Goal: Communication & Community: Answer question/provide support

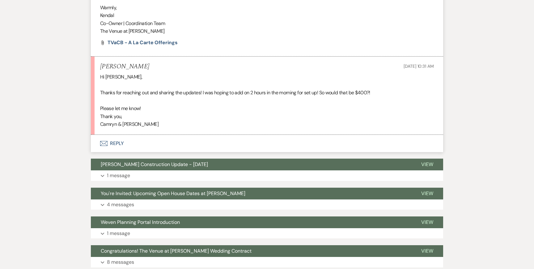
scroll to position [473, 0]
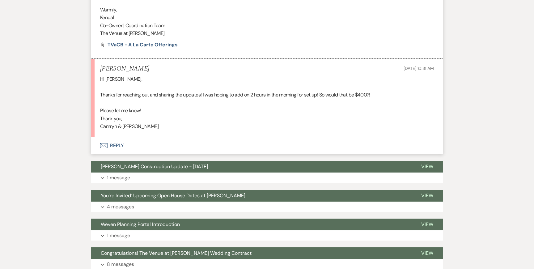
click at [130, 143] on button "Envelope Reply" at bounding box center [267, 145] width 352 height 17
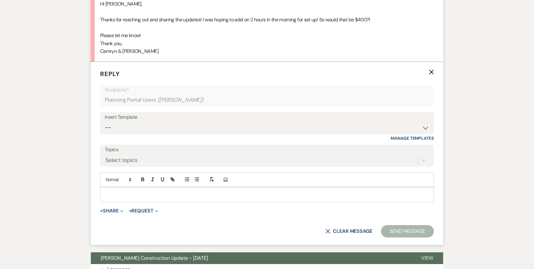
scroll to position [549, 0]
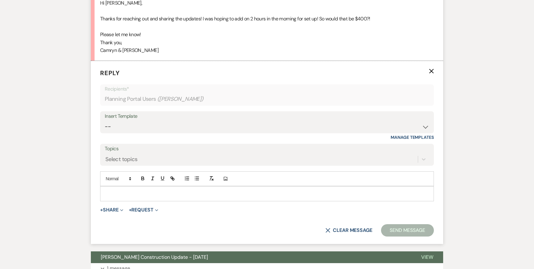
click at [121, 197] on div at bounding box center [266, 193] width 333 height 14
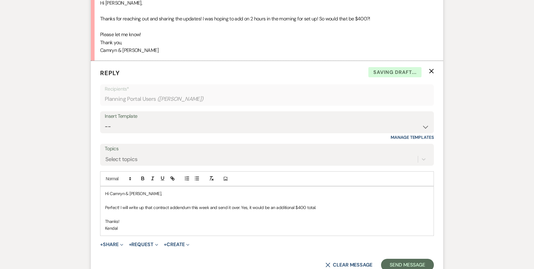
click at [331, 209] on p "Perfect! I will write up that contract addendum this week and send it over. Yes…" at bounding box center [267, 207] width 324 height 7
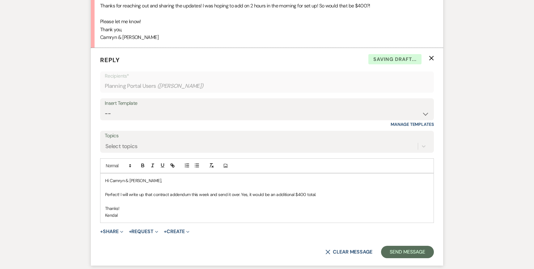
scroll to position [562, 0]
click at [402, 248] on button "Send Message" at bounding box center [407, 251] width 53 height 12
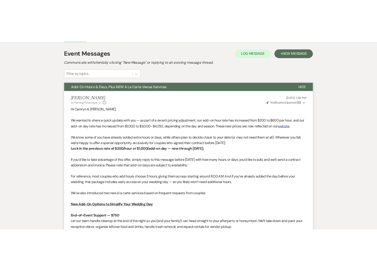
scroll to position [0, 0]
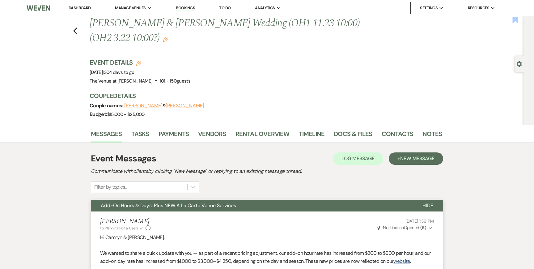
click at [514, 19] on use "button" at bounding box center [515, 20] width 6 height 6
click at [165, 40] on icon "Edit" at bounding box center [165, 39] width 5 height 5
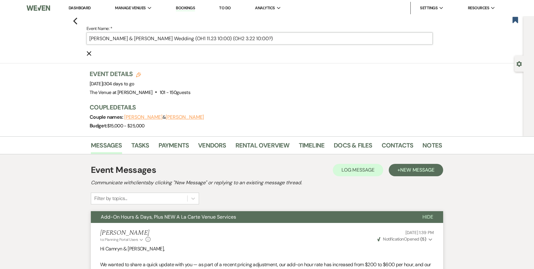
click at [299, 42] on input "Camryn Johnson & Matthew Jacques's Wedding (OH1 11.23 10:00) (OH2 3.22 10:00?)" at bounding box center [260, 38] width 346 height 12
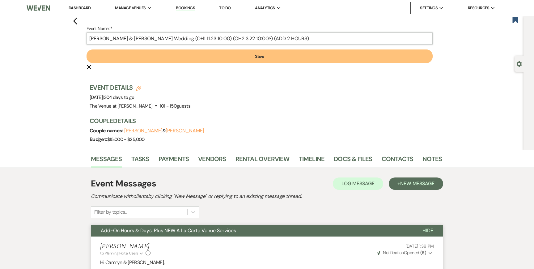
type input "Camryn Johnson & Matthew Jacques's Wedding (OH1 11.23 10:00) (OH2 3.22 10:00?) …"
click at [289, 57] on button "Save" at bounding box center [260, 56] width 346 height 14
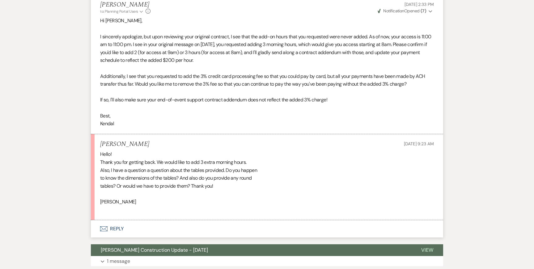
scroll to position [699, 0]
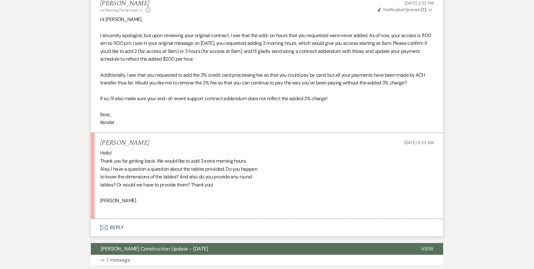
click at [115, 230] on button "Envelope Reply" at bounding box center [267, 227] width 352 height 17
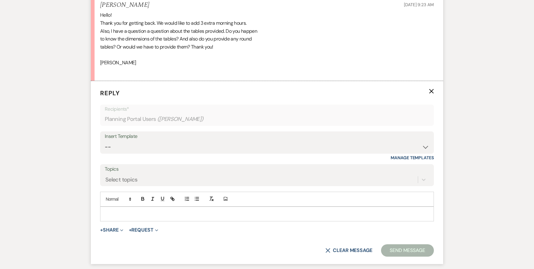
scroll to position [841, 0]
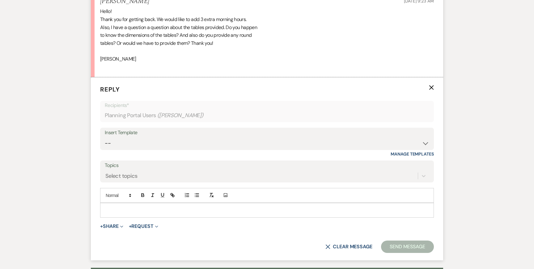
click at [126, 213] on p at bounding box center [267, 210] width 324 height 7
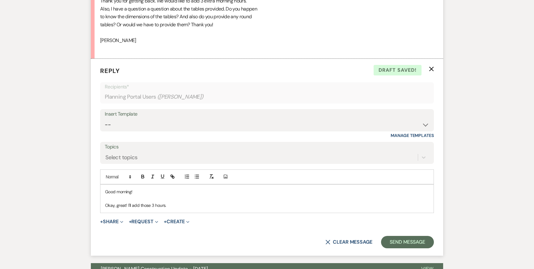
scroll to position [859, 0]
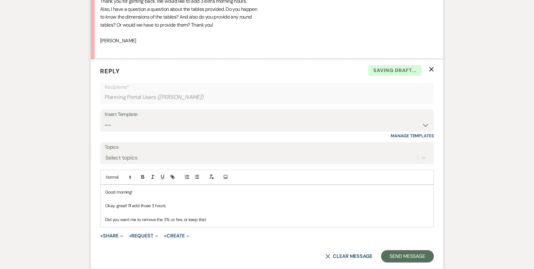
drag, startPoint x: 104, startPoint y: 220, endPoint x: 252, endPoint y: 220, distance: 148.0
click at [252, 221] on div "Good morning! Okay, great! I'll add those 3 hours. Did you want me to remove th…" at bounding box center [266, 206] width 333 height 42
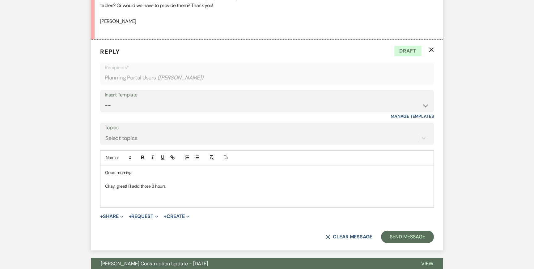
scroll to position [879, 0]
click at [114, 213] on button "+ Share Expand" at bounding box center [111, 215] width 23 height 5
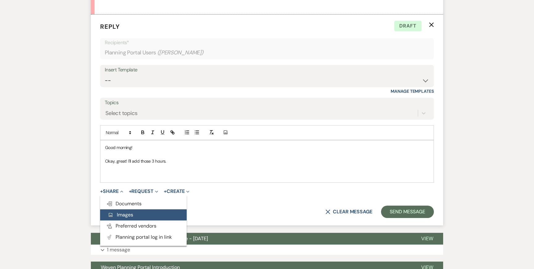
scroll to position [904, 0]
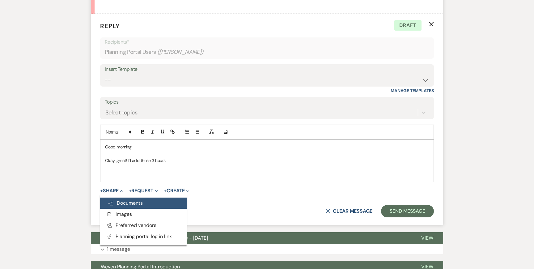
click at [146, 202] on button "Doc Upload Documents" at bounding box center [143, 202] width 87 height 11
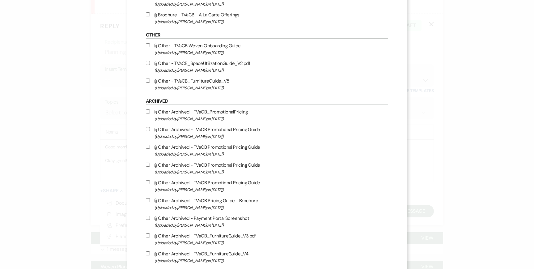
scroll to position [1379, 0]
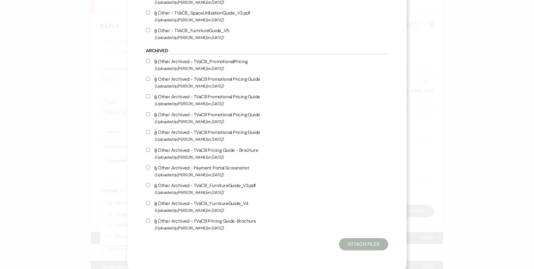
click at [206, 29] on label "Attach File Other - TVaCB_FurnitureGuide_V5 (Uploaded by Kendal Steffen on Oct …" at bounding box center [267, 34] width 242 height 15
click at [150, 29] on input "Attach File Other - TVaCB_FurnitureGuide_V5 (Uploaded by Kendal Steffen on Oct …" at bounding box center [148, 30] width 4 height 4
checkbox input "true"
click at [364, 246] on button "Attach Files" at bounding box center [363, 244] width 49 height 12
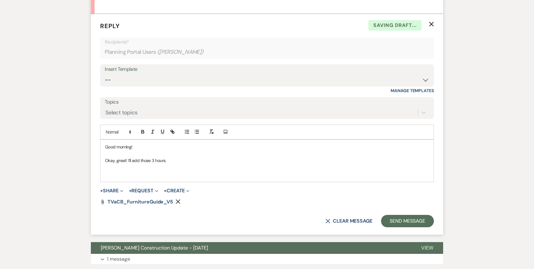
click at [185, 168] on p at bounding box center [267, 167] width 324 height 7
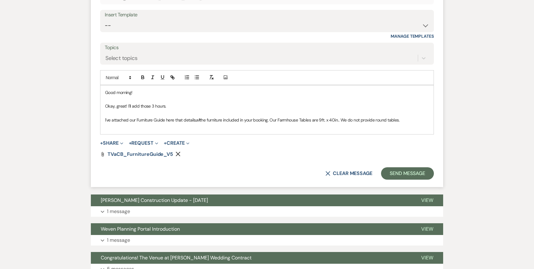
scroll to position [960, 0]
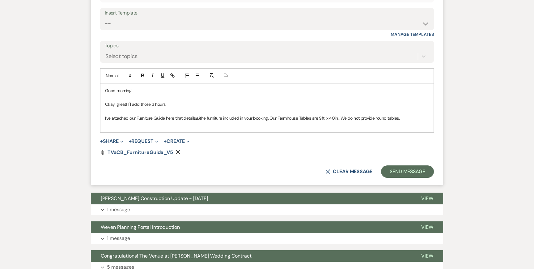
click at [389, 118] on p "I've attached our Furniture Guide here that details all the furniture included …" at bounding box center [267, 118] width 324 height 7
click at [424, 118] on p "I've attached our Furniture Guide here that details all the furniture included …" at bounding box center [267, 118] width 324 height 7
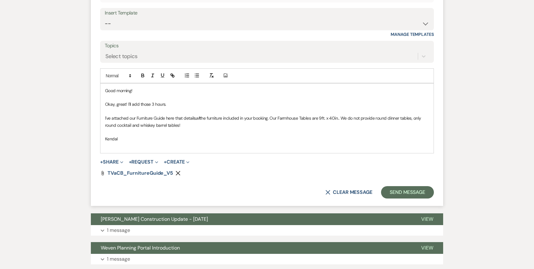
click at [302, 107] on p "Okay, great! I'll add those 3 hours." at bounding box center [267, 104] width 324 height 7
click at [407, 190] on button "Send Message" at bounding box center [407, 192] width 53 height 12
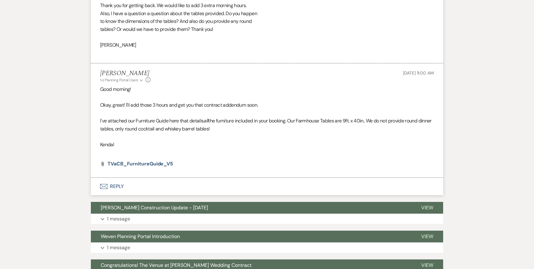
scroll to position [854, 0]
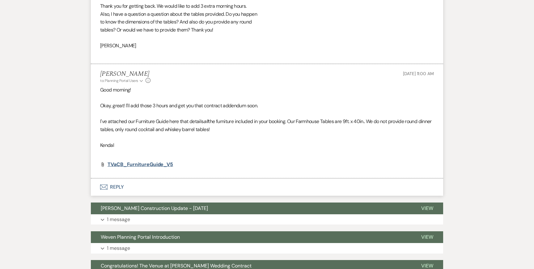
click at [153, 163] on span "TVaCB_FurnitureGuide_V5" at bounding box center [140, 164] width 65 height 6
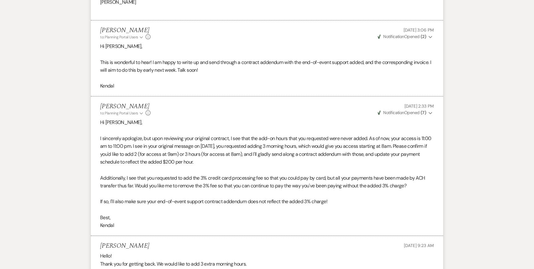
scroll to position [598, 0]
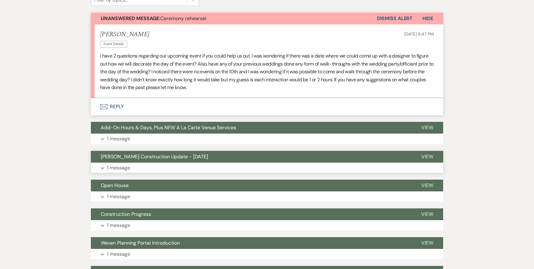
scroll to position [109, 0]
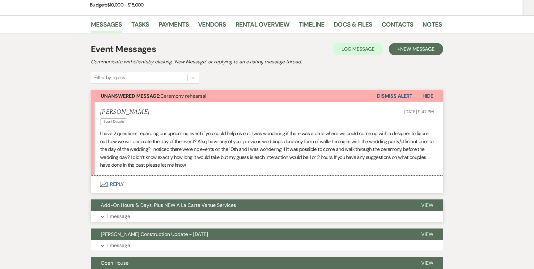
click at [111, 215] on p "1 message" at bounding box center [118, 216] width 23 height 8
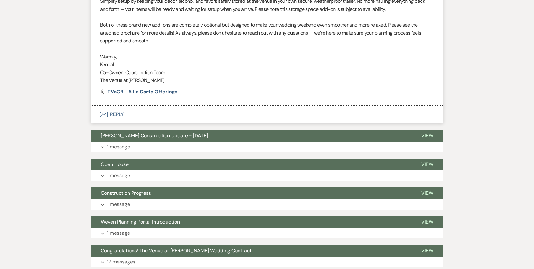
scroll to position [598, 0]
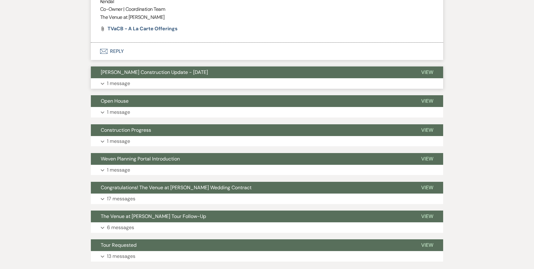
click at [131, 76] on button "[PERSON_NAME] Construction Update - [DATE]" at bounding box center [251, 72] width 320 height 12
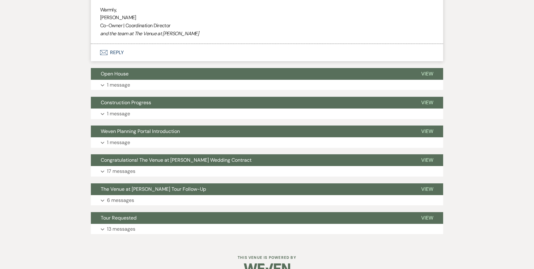
scroll to position [3750, 0]
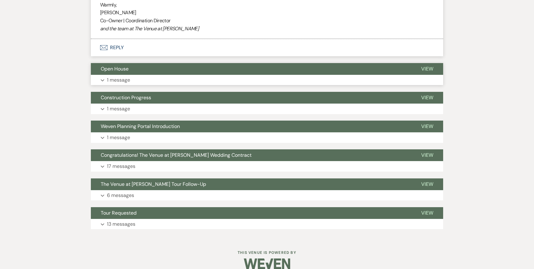
click at [125, 80] on p "1 message" at bounding box center [118, 80] width 23 height 8
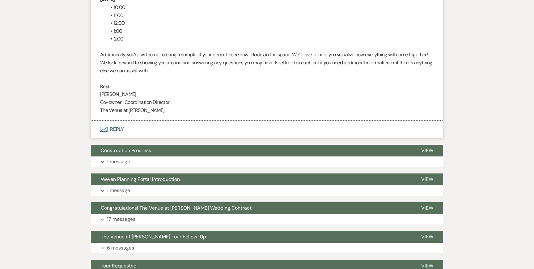
scroll to position [4008, 0]
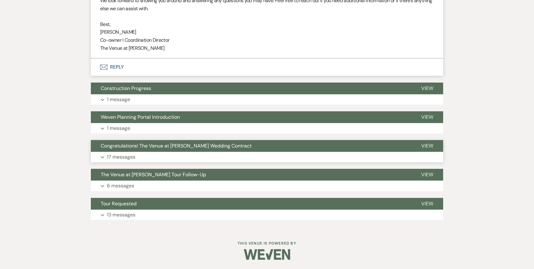
click at [125, 150] on button "Congratulations! The Venue at [PERSON_NAME] Wedding Contract" at bounding box center [251, 146] width 320 height 12
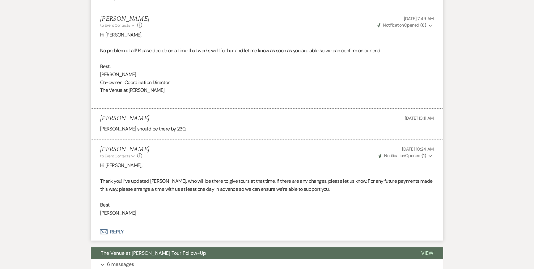
scroll to position [5575, 0]
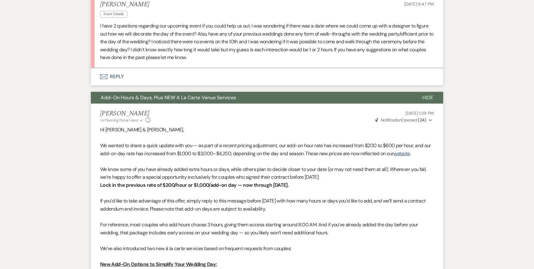
scroll to position [226, 0]
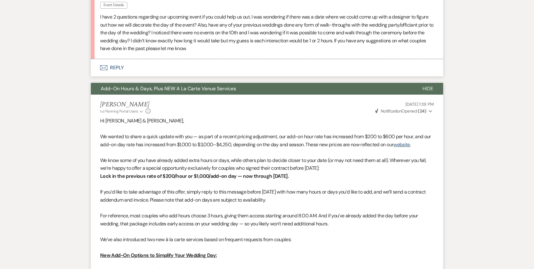
click at [149, 90] on span "Add-On Hours & Days, Plus NEW A La Carte Venue Services" at bounding box center [168, 88] width 135 height 6
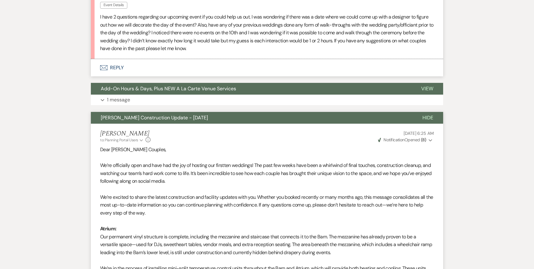
click at [142, 113] on button "[PERSON_NAME] Construction Update - [DATE]" at bounding box center [252, 118] width 322 height 12
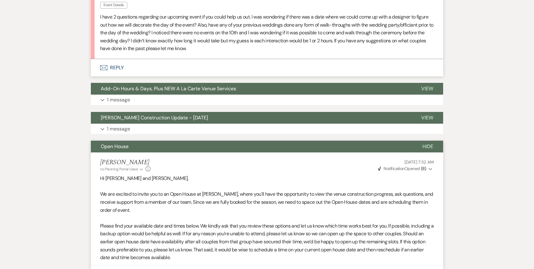
click at [137, 145] on button "Open House" at bounding box center [252, 147] width 322 height 12
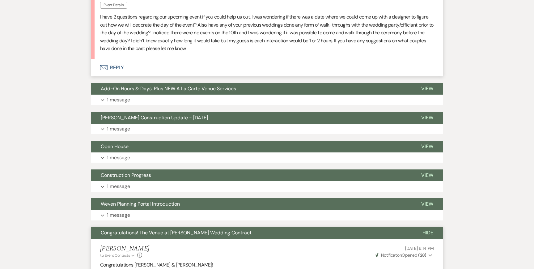
click at [135, 235] on span "Congratulations! The Venue at [PERSON_NAME] Wedding Contract" at bounding box center [176, 232] width 151 height 6
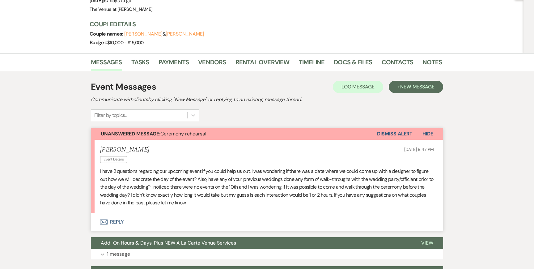
scroll to position [80, 0]
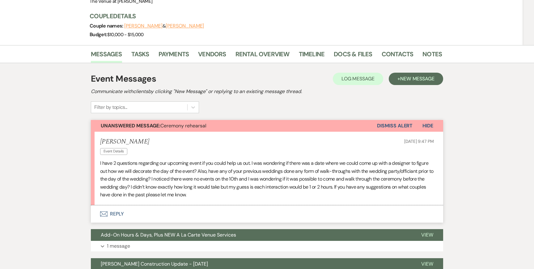
click at [133, 215] on button "Envelope Reply" at bounding box center [267, 213] width 352 height 17
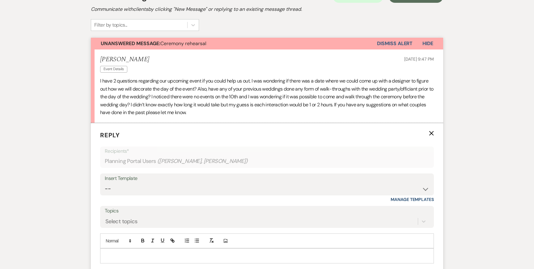
scroll to position [165, 0]
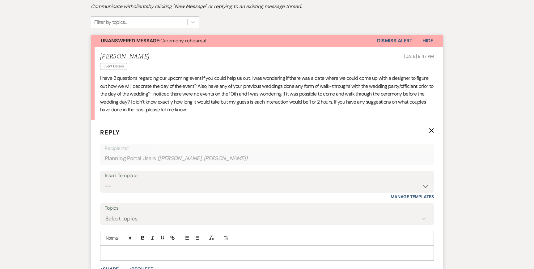
click at [139, 252] on p at bounding box center [267, 252] width 324 height 7
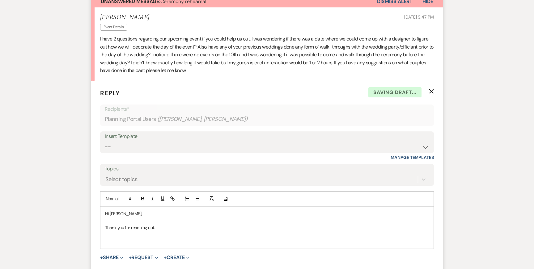
scroll to position [210, 0]
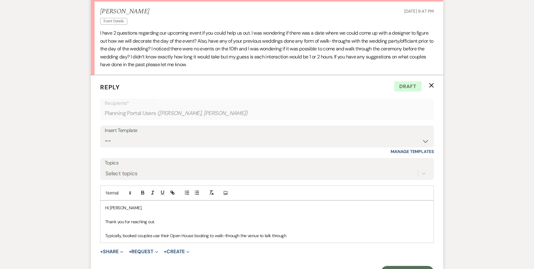
drag, startPoint x: 215, startPoint y: 235, endPoint x: 331, endPoint y: 236, distance: 116.2
click at [332, 236] on p "Typically, booked couples use their Open House booking to walk-through the venu…" at bounding box center [267, 235] width 324 height 7
click at [331, 236] on p "Typically, booked couples use their Open House booking to walk-through the venu…" at bounding box center [267, 235] width 324 height 7
drag, startPoint x: 331, startPoint y: 235, endPoint x: 382, endPoint y: 234, distance: 51.3
click at [382, 234] on p "Typically, booked couples use their Open House booking to walk-through the venu…" at bounding box center [267, 235] width 324 height 7
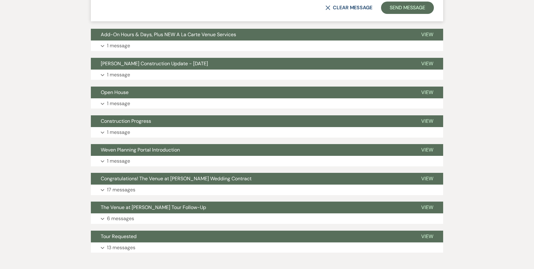
scroll to position [472, 0]
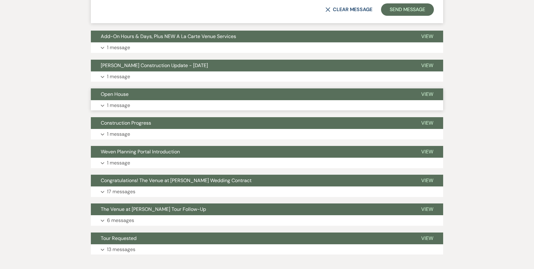
click at [293, 106] on button "Expand 1 message" at bounding box center [267, 105] width 352 height 11
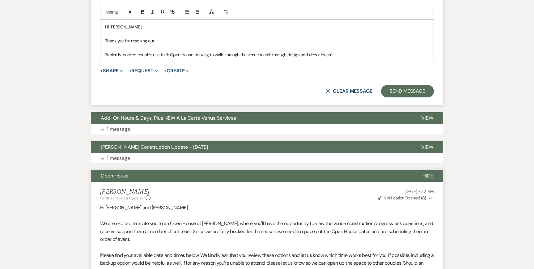
scroll to position [349, 0]
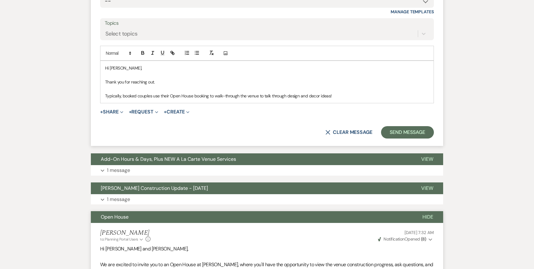
click at [348, 93] on p "Typically, booked couples use their Open House booking to walk-through the venu…" at bounding box center [267, 95] width 324 height 7
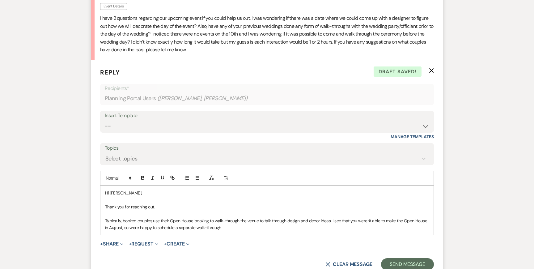
scroll to position [226, 0]
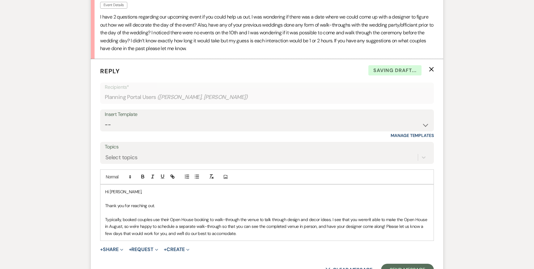
click at [216, 233] on p "Typically, booked couples use their Open House booking to walk-through the venu…" at bounding box center [267, 226] width 324 height 21
click at [251, 232] on p "Typically, booked couples use their Open House booking to walk-through the venu…" at bounding box center [267, 226] width 324 height 21
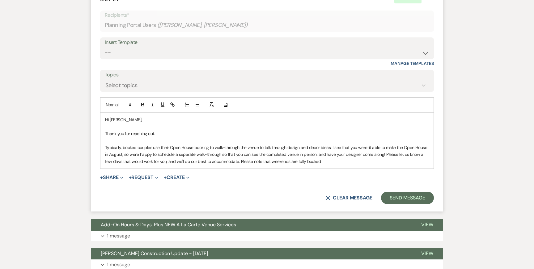
scroll to position [298, 0]
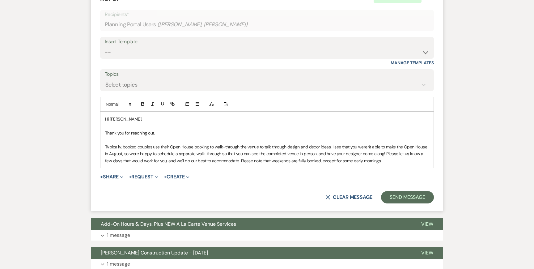
click at [311, 160] on p "Typically, booked couples use their Open House booking to walk-through the venu…" at bounding box center [267, 153] width 324 height 21
click at [412, 164] on div "Hi [PERSON_NAME], Thank you for reaching out. Typically, booked couples use the…" at bounding box center [266, 140] width 333 height 56
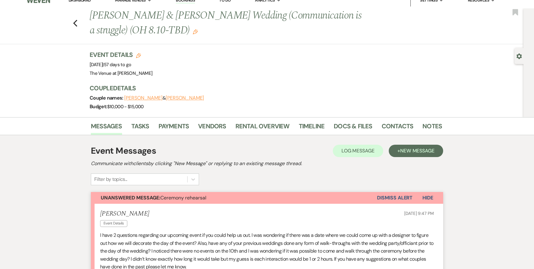
scroll to position [0, 0]
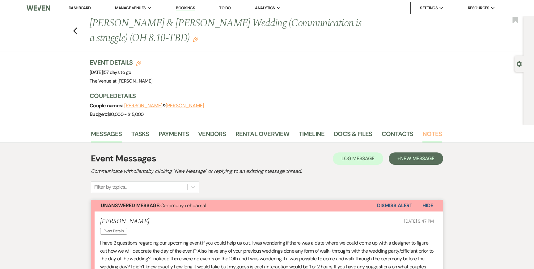
click at [428, 133] on link "Notes" at bounding box center [431, 136] width 19 height 14
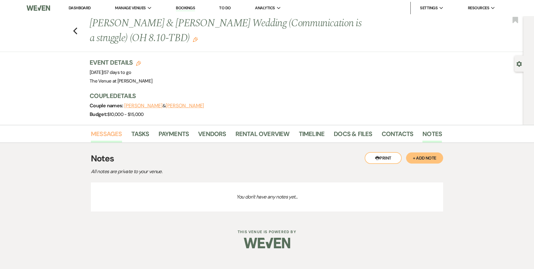
click at [113, 133] on link "Messages" at bounding box center [106, 136] width 31 height 14
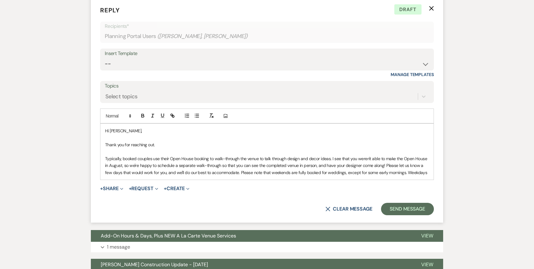
scroll to position [287, 0]
click at [239, 139] on p at bounding box center [267, 137] width 324 height 7
click at [200, 143] on p "Thank you for reaching out." at bounding box center [267, 144] width 324 height 7
click at [219, 146] on p "Thank you for reaching out!" at bounding box center [267, 144] width 324 height 7
click at [235, 166] on p "Typically, booked couples use their Open House booking to walk-through the venu…" at bounding box center [267, 165] width 324 height 21
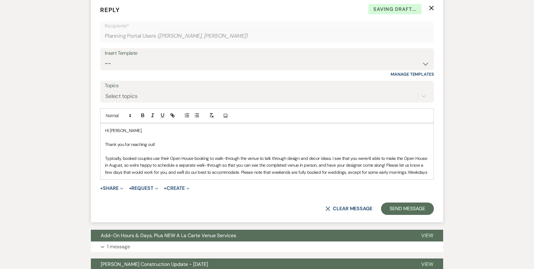
click at [307, 152] on p at bounding box center [267, 151] width 324 height 7
click at [348, 169] on p "Typically, booked couples use their Open House booking to walk-through the venu…" at bounding box center [267, 165] width 324 height 21
click at [304, 152] on p at bounding box center [267, 151] width 324 height 7
click at [284, 162] on p "Typically, booked couples use their Open House booking to walk-through the venu…" at bounding box center [267, 165] width 324 height 21
click at [283, 166] on p "Typically, booked couples use their Open House booking to walk-through the venu…" at bounding box center [267, 165] width 324 height 21
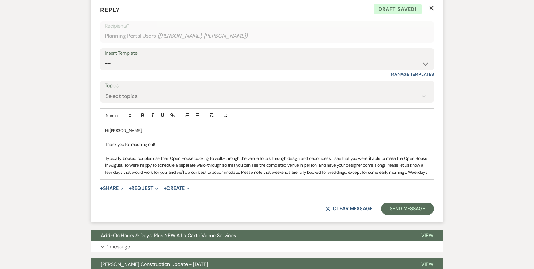
click at [319, 167] on p "Typically, booked couples use their Open House booking to walk-through the venu…" at bounding box center [267, 165] width 324 height 21
click at [424, 169] on p "Typically, booked couples use their Open House booking to walk-through the venu…" at bounding box center [267, 165] width 324 height 21
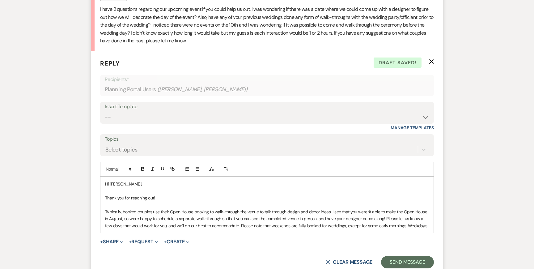
scroll to position [232, 0]
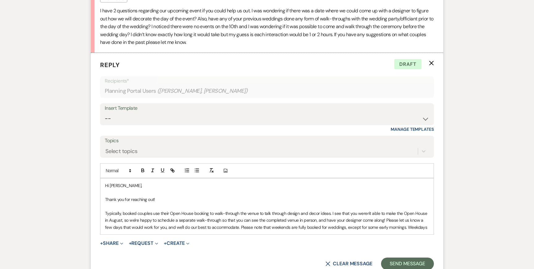
click at [244, 221] on p "Typically, booked couples use their Open House booking to walk-through the venu…" at bounding box center [267, 220] width 324 height 21
click at [163, 218] on p "Typically, booked couples use their Open House booking to walk-through the venu…" at bounding box center [267, 220] width 324 height 21
click at [158, 229] on p "Typically, booked couples use their Open House booking to walk-through the venu…" at bounding box center [267, 220] width 324 height 21
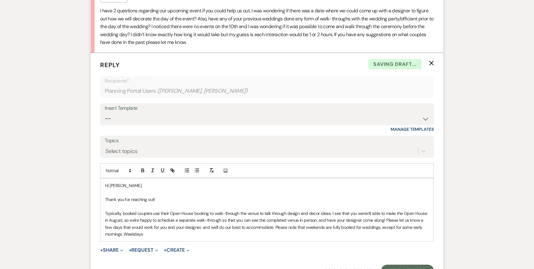
click at [199, 234] on p "Typically, booked couples use their Open House booking to walk-through the venu…" at bounding box center [267, 224] width 324 height 28
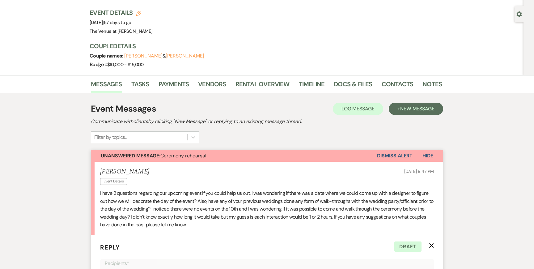
scroll to position [0, 0]
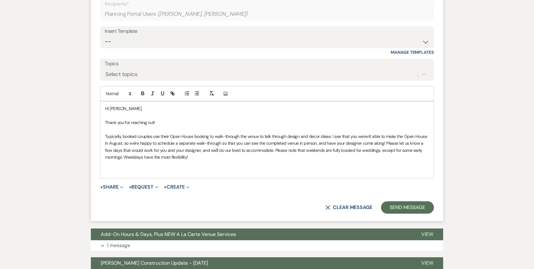
scroll to position [279, 0]
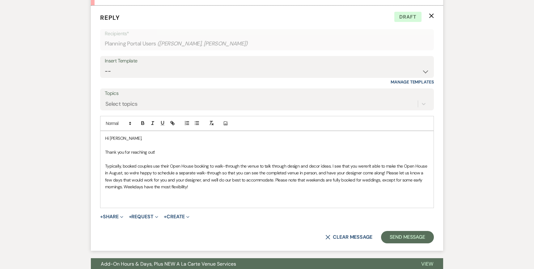
click at [209, 197] on p at bounding box center [267, 200] width 324 height 7
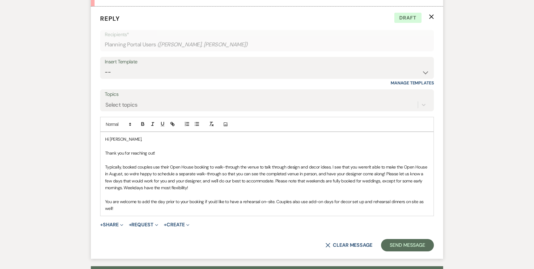
scroll to position [283, 0]
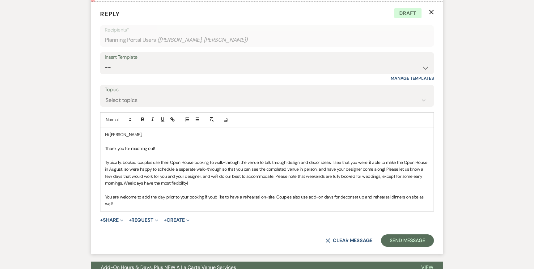
click at [167, 150] on p "Thank you for reaching out!" at bounding box center [267, 148] width 324 height 7
click at [171, 197] on p "You are welcome to add the day prior to your booking if you'd like to have a re…" at bounding box center [267, 200] width 324 height 14
click at [175, 204] on p "You are welcome to add the day prior to your booking if you'd like to have a re…" at bounding box center [267, 200] width 324 height 14
click at [306, 168] on p "Typically, booked couples use their Open House booking to walk-through the venu…" at bounding box center [267, 173] width 324 height 28
click at [298, 190] on p at bounding box center [267, 189] width 324 height 7
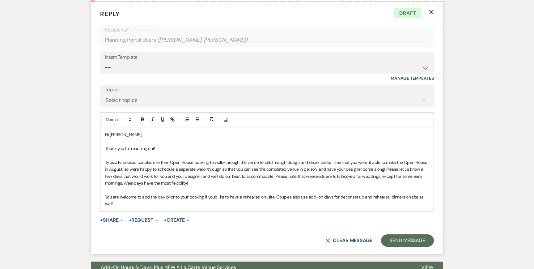
click at [259, 207] on p "You are welcome to add the day prior to your booking if you'd like to have a re…" at bounding box center [267, 200] width 324 height 14
click at [266, 179] on p "Typically, booked couples use their Open House booking to walk-through the venu…" at bounding box center [267, 173] width 324 height 28
click at [296, 197] on p "You are welcome to add the day prior to your booking if you'd like to have a re…" at bounding box center [267, 200] width 324 height 14
click at [230, 206] on p "You are welcome to add the day prior to your booking if you'd like to have a re…" at bounding box center [267, 200] width 324 height 14
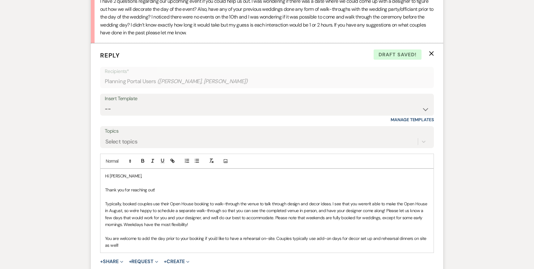
scroll to position [244, 0]
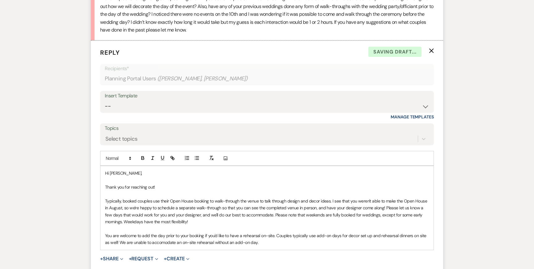
click at [169, 242] on p "You are welcome to add the day prior to your booking if you'd like to have a re…" at bounding box center [267, 239] width 324 height 14
click at [162, 243] on p "You are welcome to add the day prior to your booking if you'd like to have a re…" at bounding box center [267, 239] width 324 height 14
click at [277, 242] on p "You are welcome to add the day prior to your booking if you'd like to have a re…" at bounding box center [267, 239] width 324 height 14
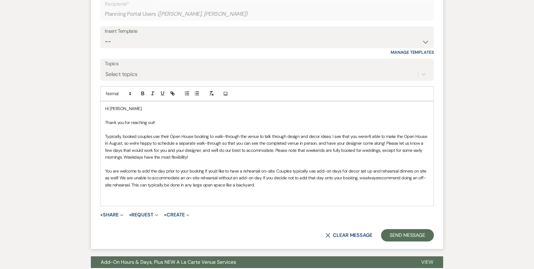
scroll to position [309, 0]
click at [170, 151] on p "Typically, booked couples use their Open House booking to walk-through the venu…" at bounding box center [267, 147] width 324 height 28
click at [166, 190] on p at bounding box center [267, 191] width 324 height 7
click at [167, 195] on p at bounding box center [267, 198] width 324 height 7
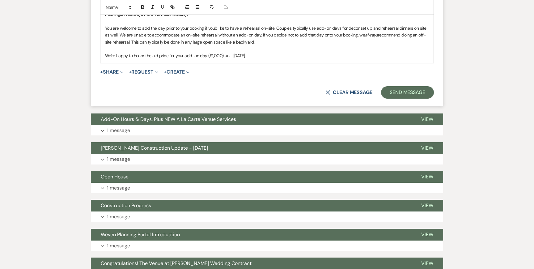
scroll to position [458, 0]
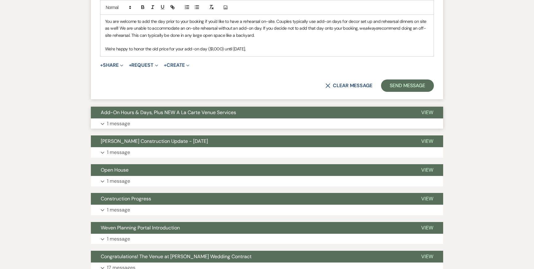
click at [142, 116] on button "Add-On Hours & Days, Plus NEW A La Carte Venue Services" at bounding box center [251, 113] width 320 height 12
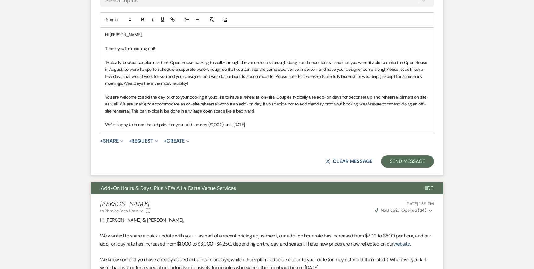
scroll to position [366, 0]
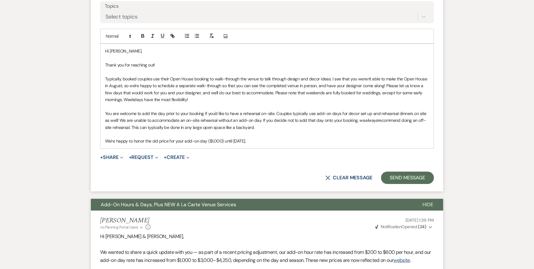
click at [386, 138] on p "We're happy to honor the old price for your add-on day ($1,000) until [DATE]," at bounding box center [267, 140] width 324 height 7
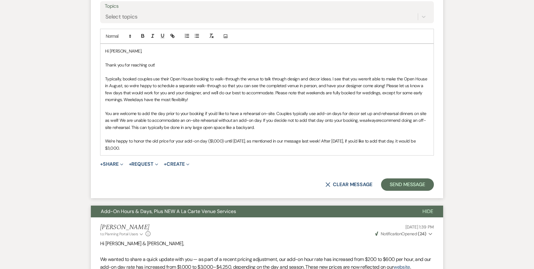
drag, startPoint x: 319, startPoint y: 141, endPoint x: 475, endPoint y: 141, distance: 156.3
click at [475, 141] on div "Messages Tasks Payments Vendors Rental Overview Timeline Docs & Files Contacts …" at bounding box center [267, 261] width 534 height 1007
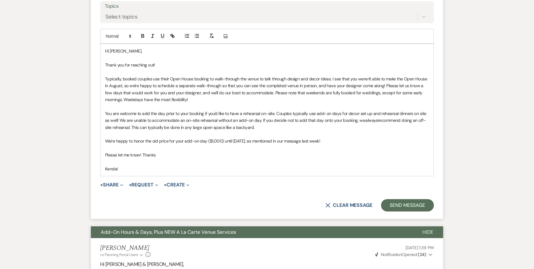
click at [57, 86] on div "Messages Tasks Payments Vendors Rental Overview Timeline Docs & Files Contacts …" at bounding box center [267, 272] width 534 height 1028
click at [310, 85] on p "Typically, booked couples use their Open House booking to walk-through the venu…" at bounding box center [267, 89] width 324 height 28
click at [317, 144] on div "Hi [PERSON_NAME], Thank you for reaching out! Typically, booked couples use the…" at bounding box center [266, 110] width 333 height 132
click at [473, 74] on div "Messages Tasks Payments Vendors Rental Overview Timeline Docs & Files Contacts …" at bounding box center [267, 272] width 534 height 1028
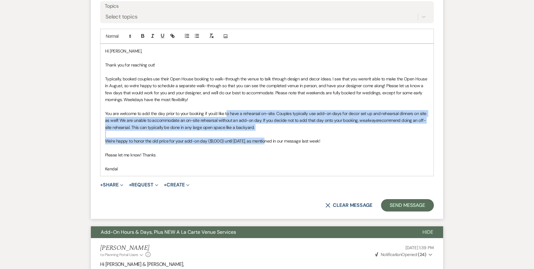
drag, startPoint x: 226, startPoint y: 110, endPoint x: 262, endPoint y: 138, distance: 46.0
click at [262, 138] on div "Hi [PERSON_NAME], Thank you for reaching out! Typically, booked couples use the…" at bounding box center [266, 110] width 333 height 132
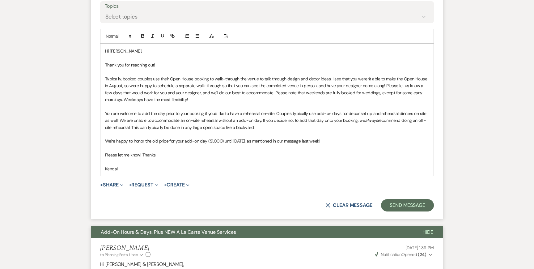
click at [272, 162] on p at bounding box center [267, 161] width 324 height 7
click at [277, 167] on p "Kendal" at bounding box center [267, 168] width 324 height 7
click at [267, 119] on p "You are welcome to add the day prior to your booking if you'd like to have a re…" at bounding box center [267, 120] width 324 height 21
click at [276, 142] on p "We're happy to honor the old price for your add-on day ($1,000) until [DATE], a…" at bounding box center [267, 140] width 324 height 7
click at [281, 156] on p "Please let me know! Thanks" at bounding box center [267, 154] width 324 height 7
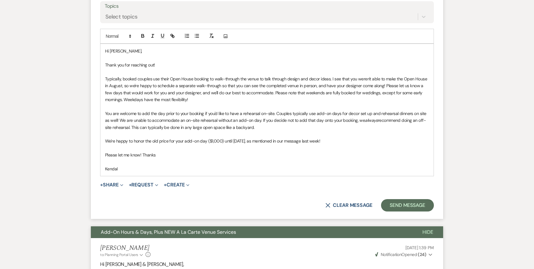
click at [283, 128] on p "You are welcome to add the day prior to your booking if you'd like to have a re…" at bounding box center [267, 120] width 324 height 21
click at [294, 141] on p "We're happy to honor the old price for your add-on day ($1,000) until [DATE], a…" at bounding box center [267, 140] width 324 height 7
click at [315, 132] on p at bounding box center [267, 134] width 324 height 7
click at [337, 137] on p "We're happy to honor the old price for your add-on day ($1,000) until [DATE], a…" at bounding box center [267, 140] width 324 height 7
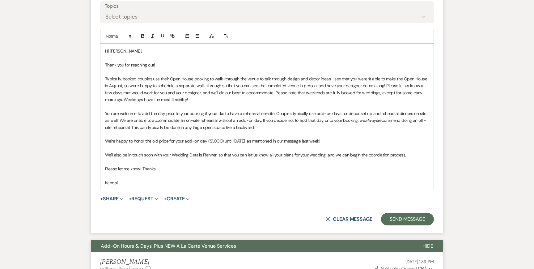
click at [385, 155] on p "We'll also be in touch soon with your Wedding Details Planner, so that you can …" at bounding box center [267, 154] width 324 height 7
click at [412, 154] on p "We'll also be in touch soon with your Wedding Details Planner, so that you can …" at bounding box center [267, 154] width 324 height 7
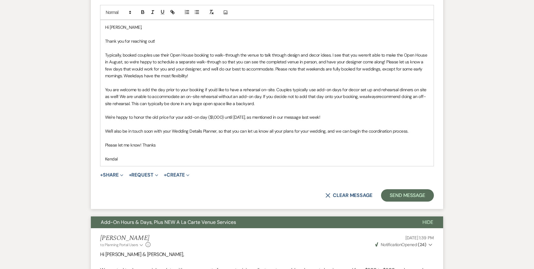
scroll to position [390, 0]
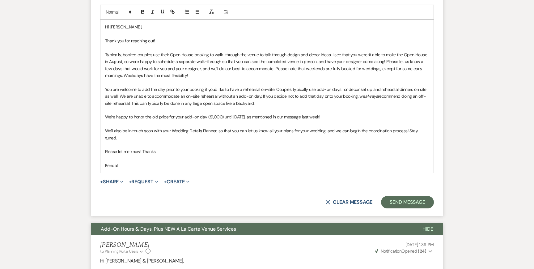
click at [253, 125] on p at bounding box center [267, 123] width 324 height 7
click at [254, 148] on p "Please let me know! Thanks" at bounding box center [267, 151] width 324 height 7
click at [345, 162] on p "Kendal" at bounding box center [267, 165] width 324 height 7
drag, startPoint x: 167, startPoint y: 146, endPoint x: 89, endPoint y: 149, distance: 78.2
click at [89, 149] on div "Messages Tasks Payments Vendors Rental Overview Timeline Docs & Files Contacts …" at bounding box center [267, 258] width 534 height 1049
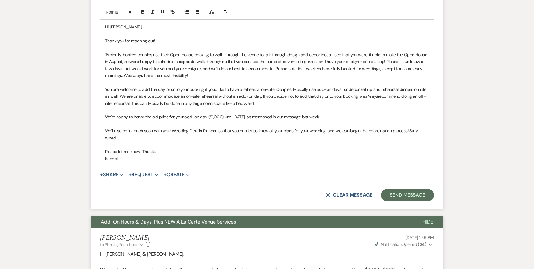
drag, startPoint x: 163, startPoint y: 144, endPoint x: 74, endPoint y: 144, distance: 89.0
click at [76, 144] on div "Messages Tasks Payments Vendors Rental Overview Timeline Docs & Files Contacts …" at bounding box center [267, 255] width 534 height 1042
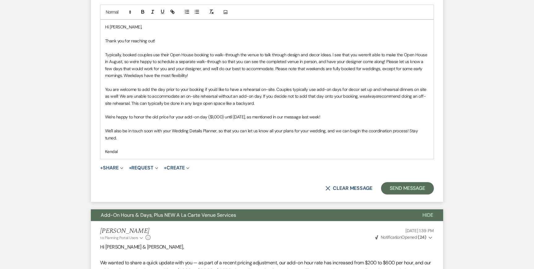
click at [138, 92] on p "You are welcome to add the day prior to your booking if you'd like to have a re…" at bounding box center [267, 96] width 324 height 21
click at [60, 90] on div "Messages Tasks Payments Vendors Rental Overview Timeline Docs & Files Contacts …" at bounding box center [267, 251] width 534 height 1035
click at [158, 83] on p at bounding box center [267, 82] width 324 height 7
click at [177, 97] on p "You are welcome to add the day prior to your booking if you'd like to have a re…" at bounding box center [267, 96] width 324 height 21
click at [187, 127] on p at bounding box center [267, 123] width 324 height 7
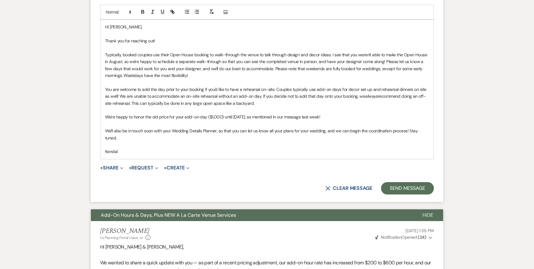
click at [195, 141] on p at bounding box center [267, 144] width 324 height 7
click at [198, 148] on p "Kendal" at bounding box center [267, 151] width 324 height 7
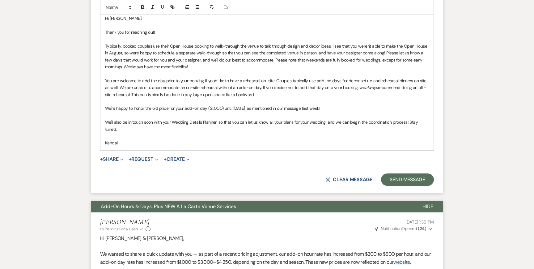
scroll to position [400, 0]
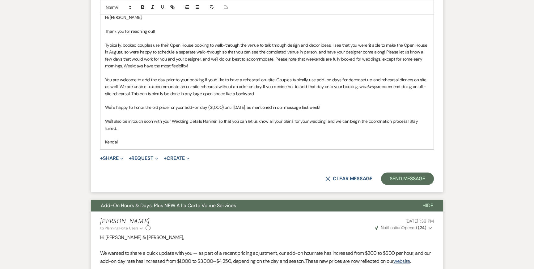
click at [199, 84] on p "You are welcome to add the day prior to your booking if you'd like to have a re…" at bounding box center [267, 86] width 324 height 21
click at [203, 132] on p at bounding box center [267, 135] width 324 height 7
click at [208, 138] on p "Kendal" at bounding box center [267, 141] width 324 height 7
click at [66, 87] on div "Messages Tasks Payments Vendors Rental Overview Timeline Docs & Files Contacts …" at bounding box center [267, 242] width 534 height 1035
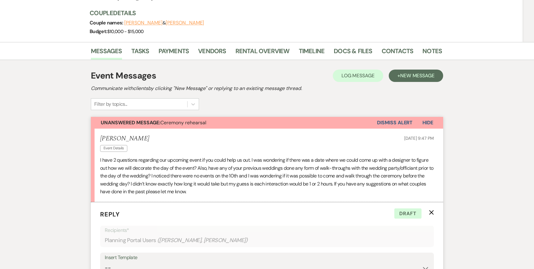
scroll to position [0, 0]
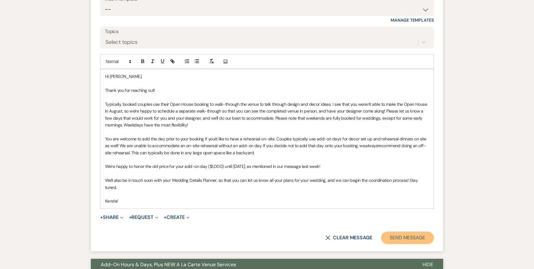
click at [409, 231] on button "Send Message" at bounding box center [407, 237] width 53 height 12
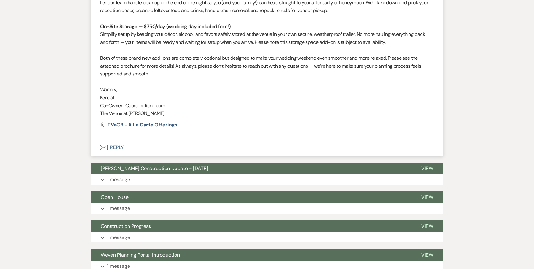
scroll to position [803, 0]
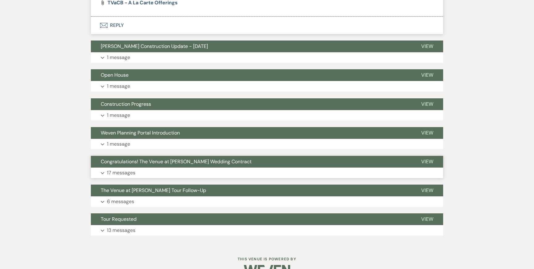
click at [116, 174] on p "17 messages" at bounding box center [121, 173] width 28 height 8
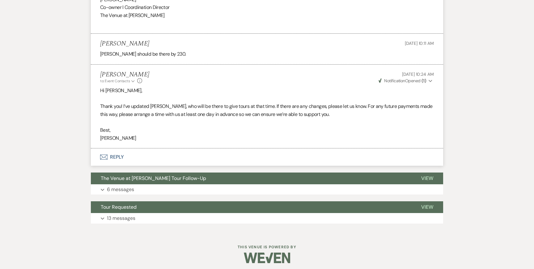
scroll to position [2464, 0]
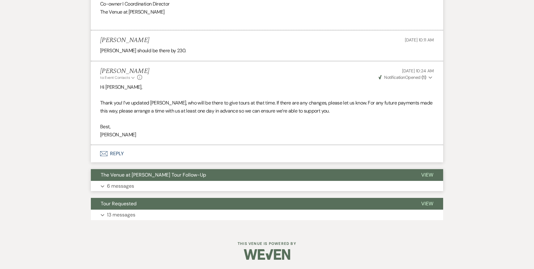
click at [121, 186] on p "6 messages" at bounding box center [120, 186] width 27 height 8
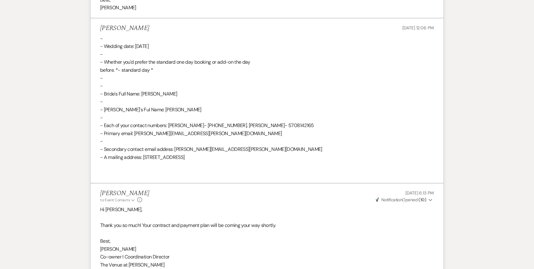
scroll to position [3484, 0]
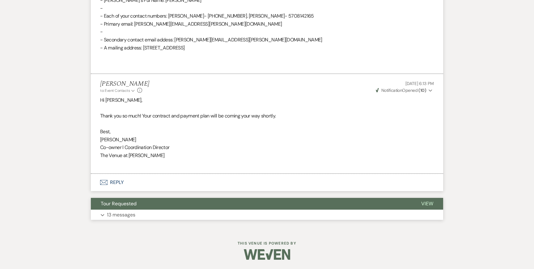
click at [116, 210] on button "Expand 13 messages" at bounding box center [267, 214] width 352 height 11
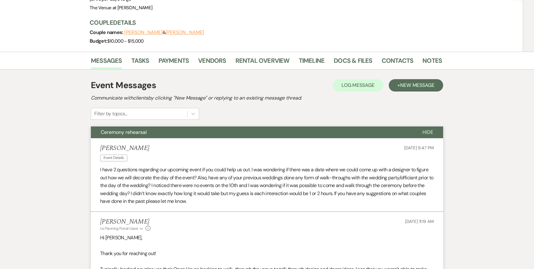
scroll to position [0, 0]
